Goal: Task Accomplishment & Management: Complete application form

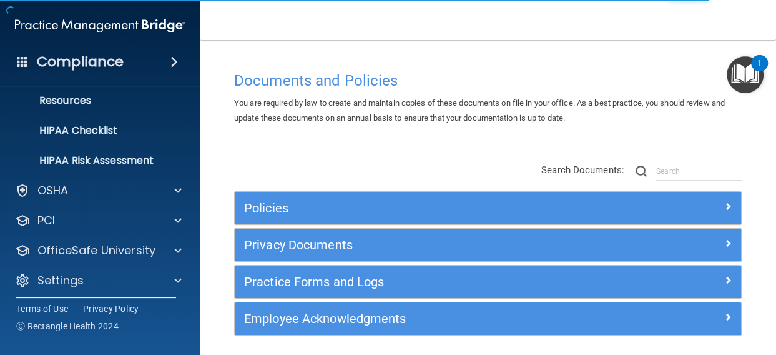
scroll to position [162, 0]
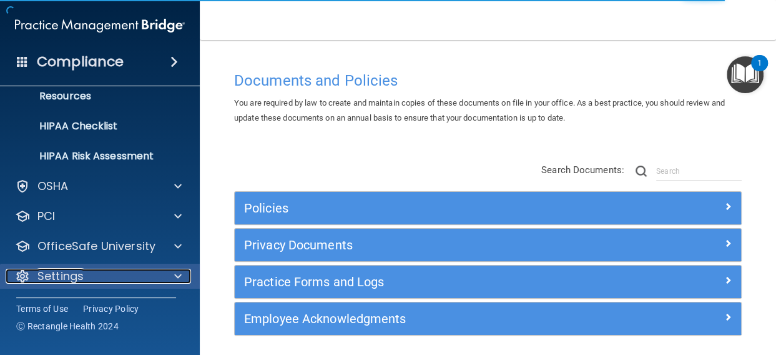
click at [179, 270] on span at bounding box center [177, 276] width 7 height 15
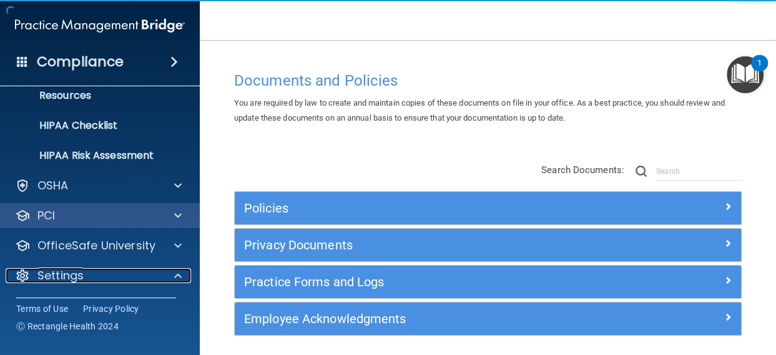
scroll to position [282, 0]
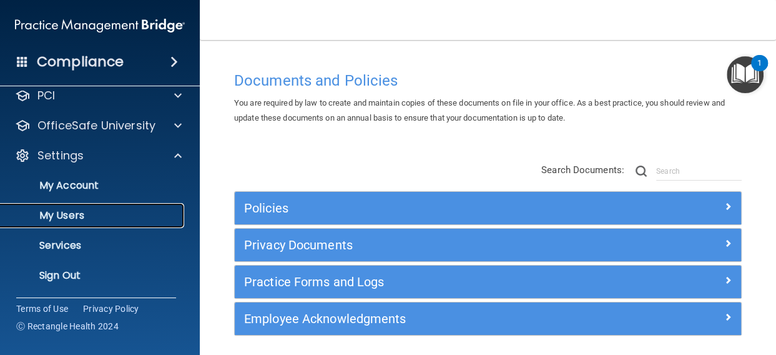
click at [71, 212] on p "My Users" at bounding box center [93, 215] width 171 height 12
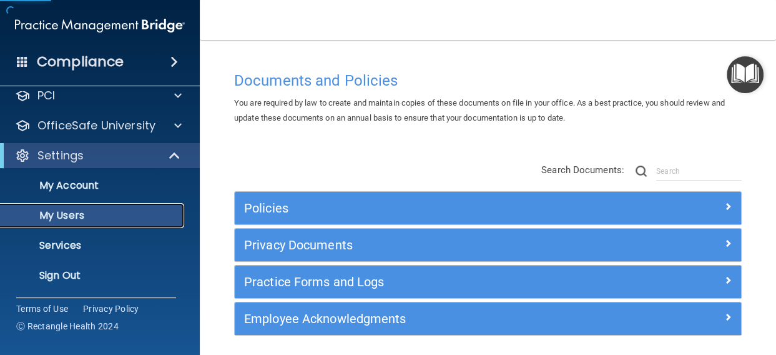
scroll to position [72, 0]
select select "20"
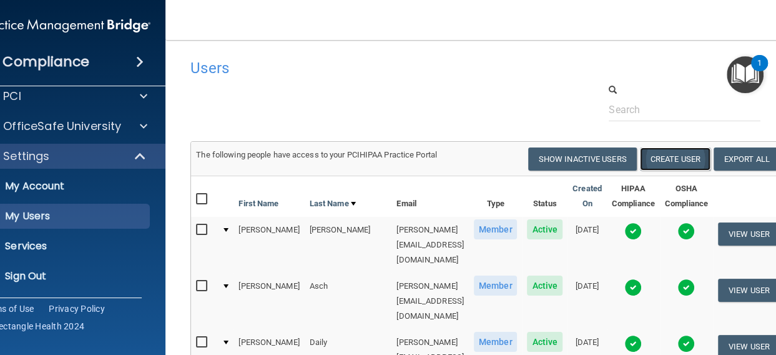
click at [653, 159] on button "Create User" at bounding box center [675, 158] width 71 height 23
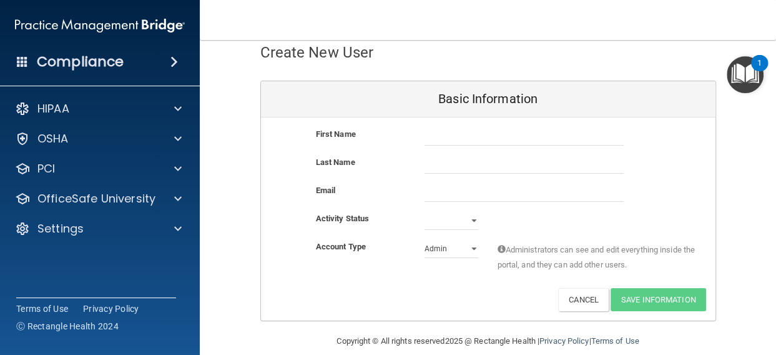
scroll to position [65, 0]
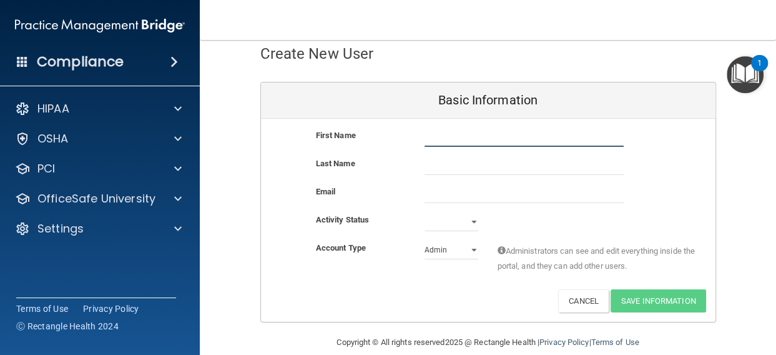
click at [458, 139] on input "text" at bounding box center [524, 137] width 199 height 19
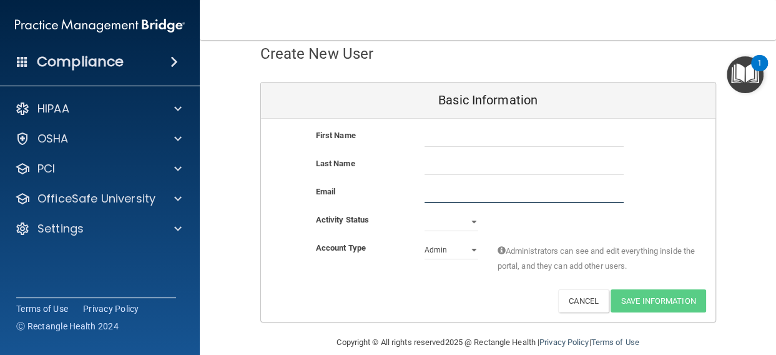
click at [449, 193] on input "email" at bounding box center [524, 193] width 199 height 19
paste input "[EMAIL_ADDRESS][DOMAIN_NAME]"
type input "[EMAIL_ADDRESS][DOMAIN_NAME]"
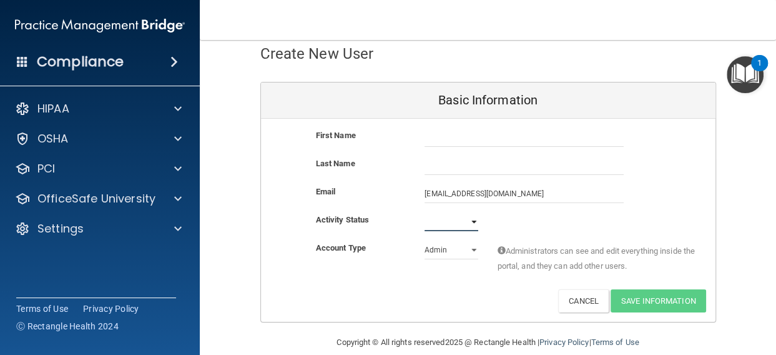
click at [432, 219] on select "Active Inactive" at bounding box center [452, 221] width 54 height 19
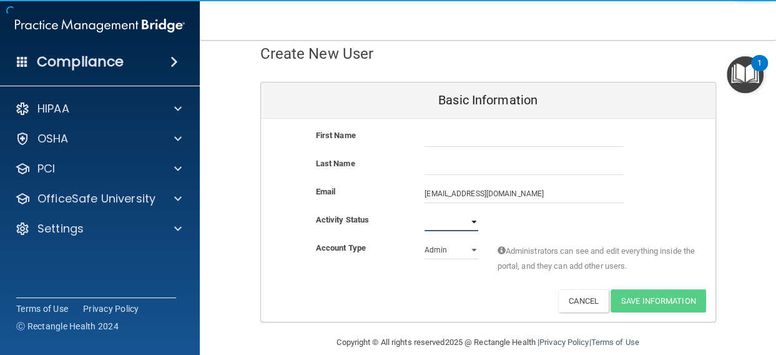
select select "active"
click at [425, 212] on select "Active Inactive" at bounding box center [452, 221] width 54 height 19
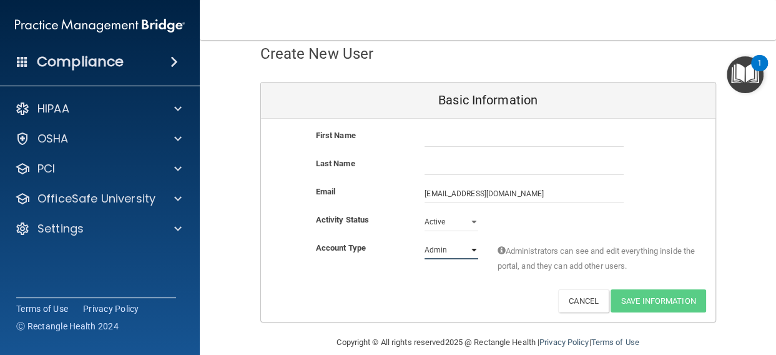
click at [437, 249] on select "Admin Member" at bounding box center [452, 250] width 54 height 19
select select "practice_member"
click at [425, 241] on select "Admin Member" at bounding box center [452, 250] width 54 height 19
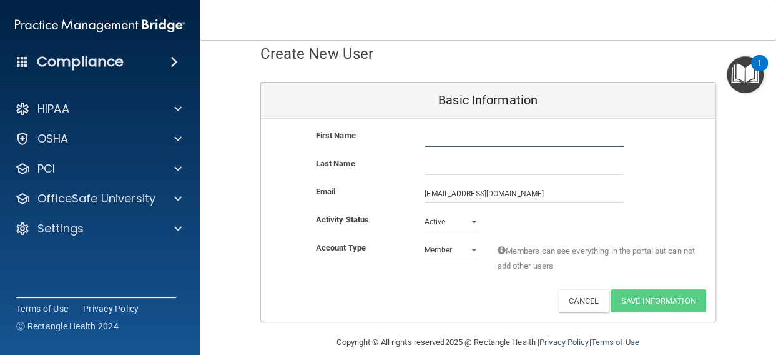
click at [442, 139] on input "text" at bounding box center [524, 137] width 199 height 19
type input "e"
type input "Emerald"
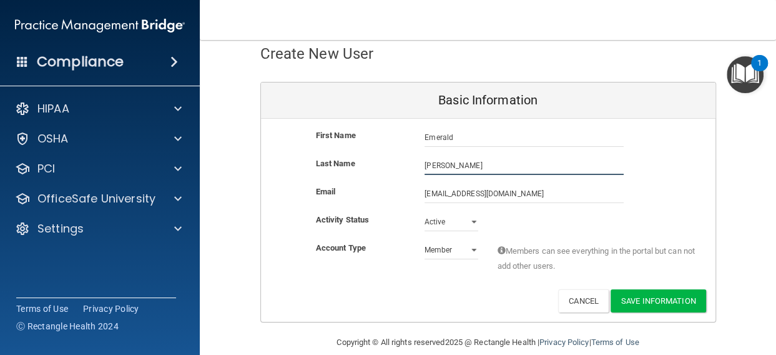
type input "[PERSON_NAME]"
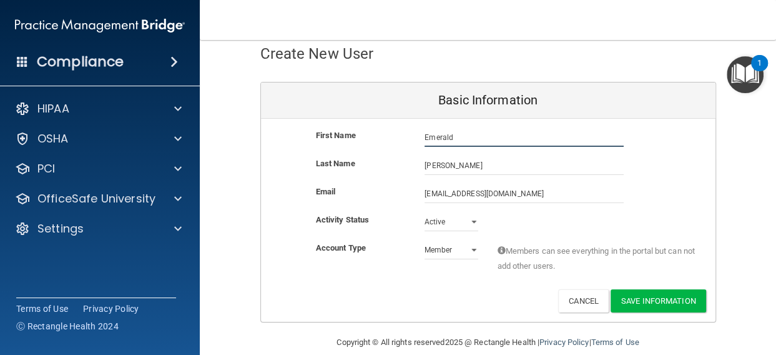
drag, startPoint x: 464, startPoint y: 142, endPoint x: 359, endPoint y: 136, distance: 105.1
click at [359, 136] on div "First Name [PERSON_NAME] Emerald" at bounding box center [488, 137] width 455 height 19
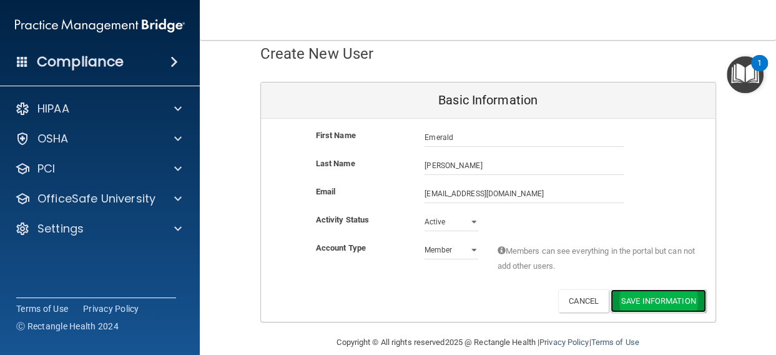
click at [662, 301] on button "Save Information" at bounding box center [659, 300] width 96 height 23
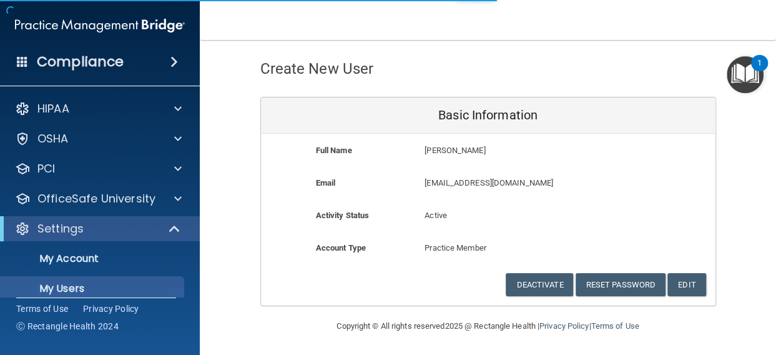
scroll to position [748, 0]
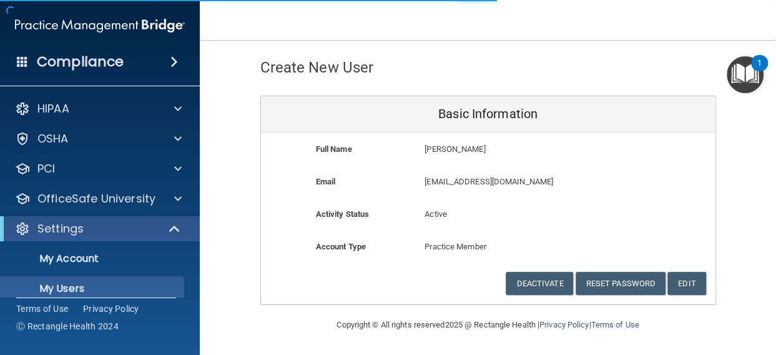
select select "20"
